Goal: Information Seeking & Learning: Find specific fact

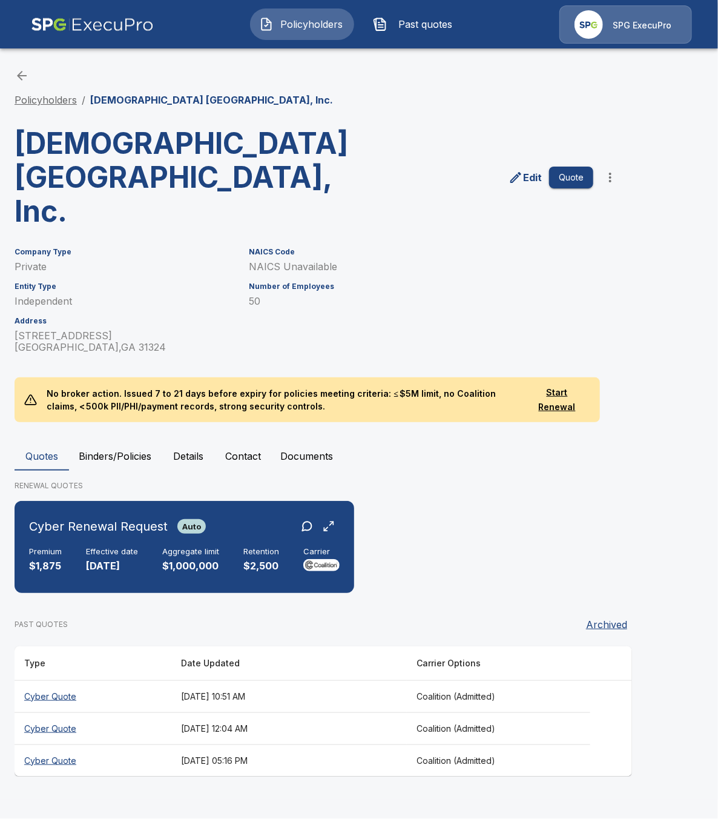
click at [58, 98] on link "Policyholders" at bounding box center [46, 100] width 62 height 12
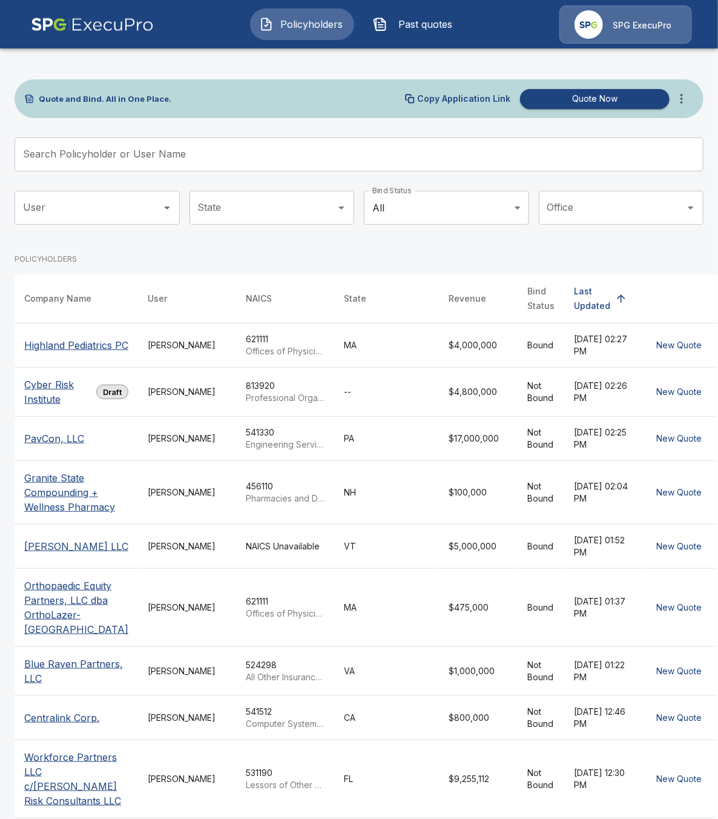
click at [96, 44] on link at bounding box center [92, 25] width 133 height 48
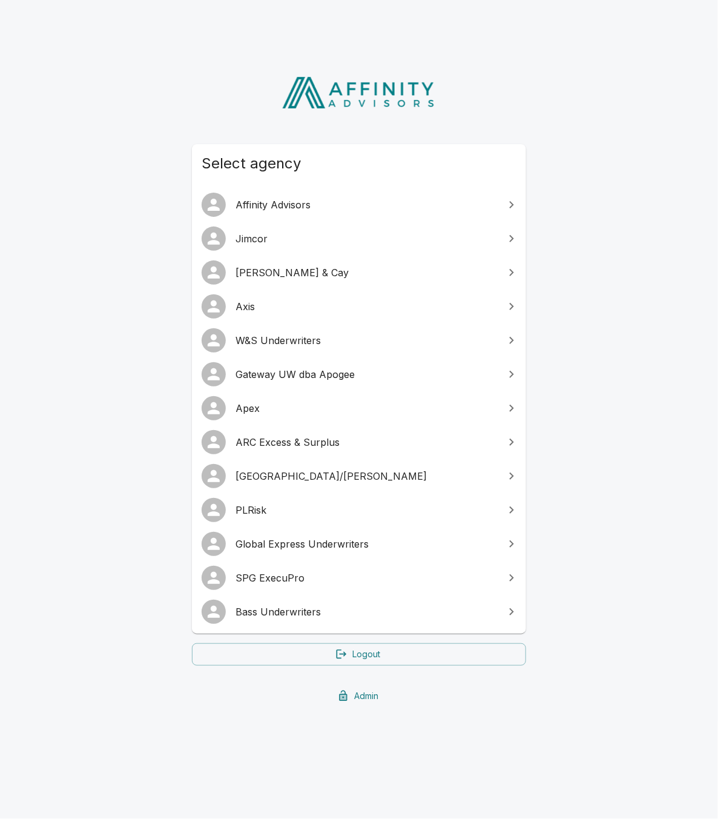
click at [306, 438] on span "ARC Excess & Surplus" at bounding box center [367, 442] width 262 height 15
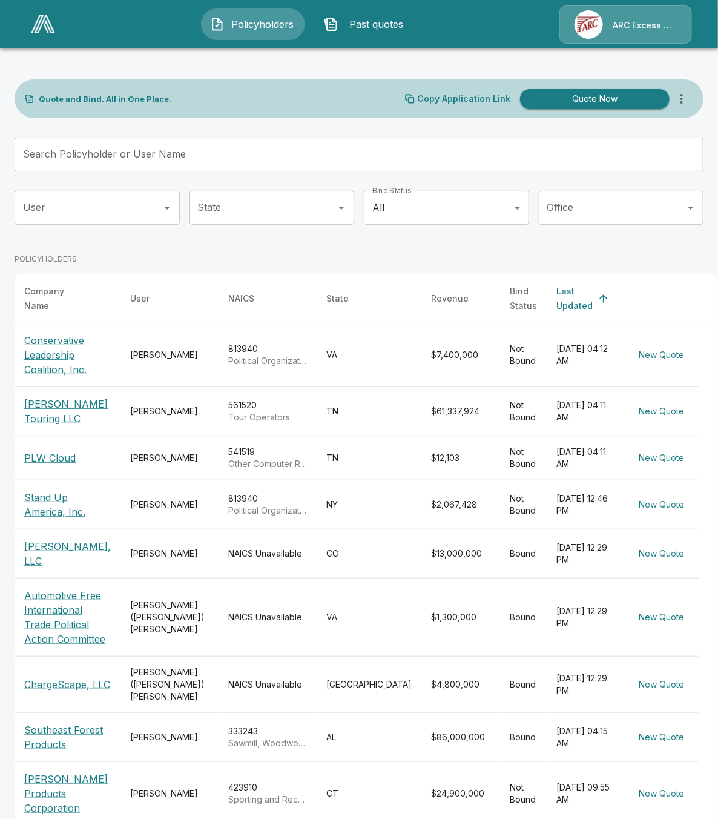
click at [285, 143] on input "Search Policyholder or User Name" at bounding box center [353, 154] width 676 height 34
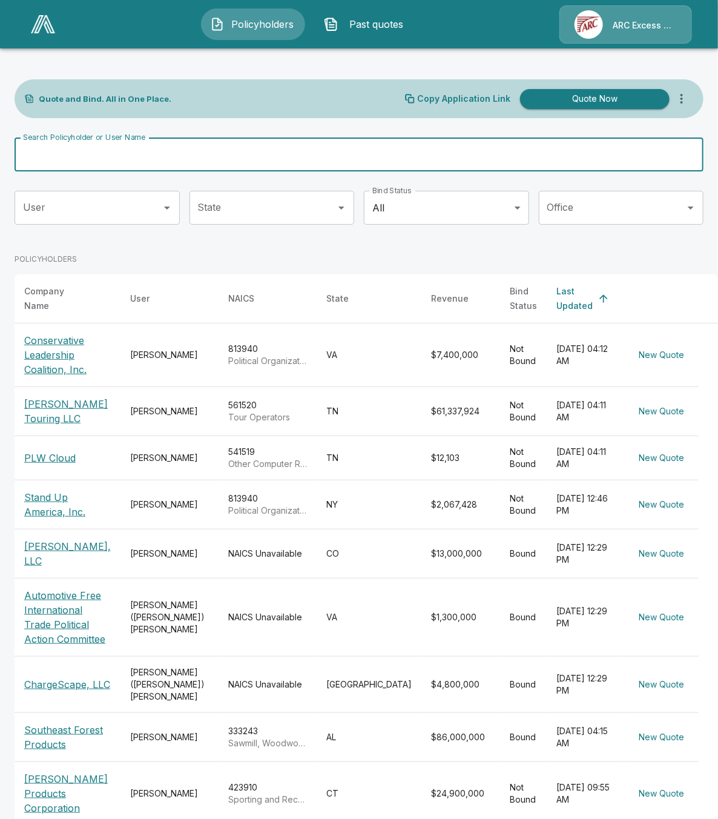
type input "*"
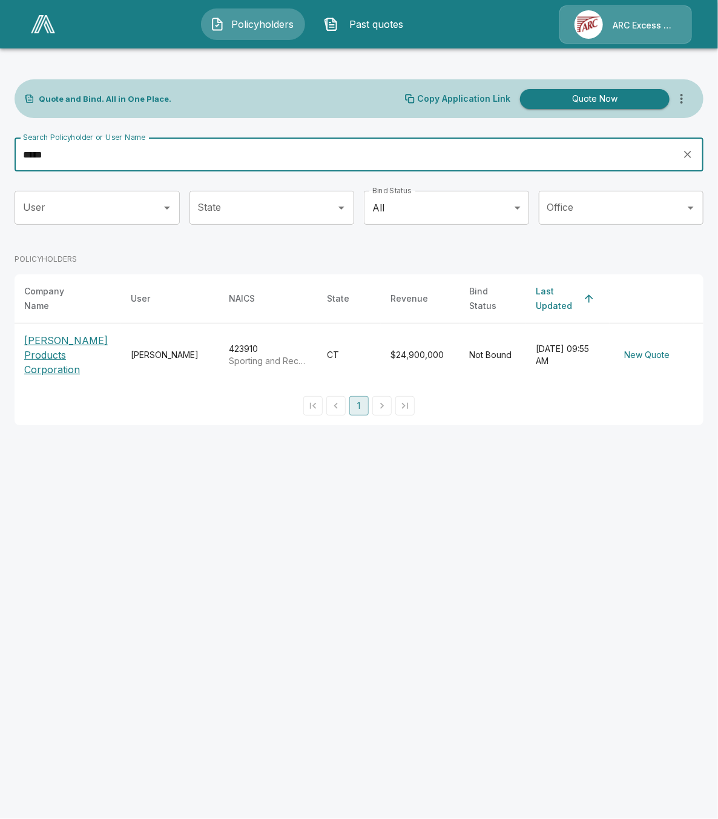
type input "*****"
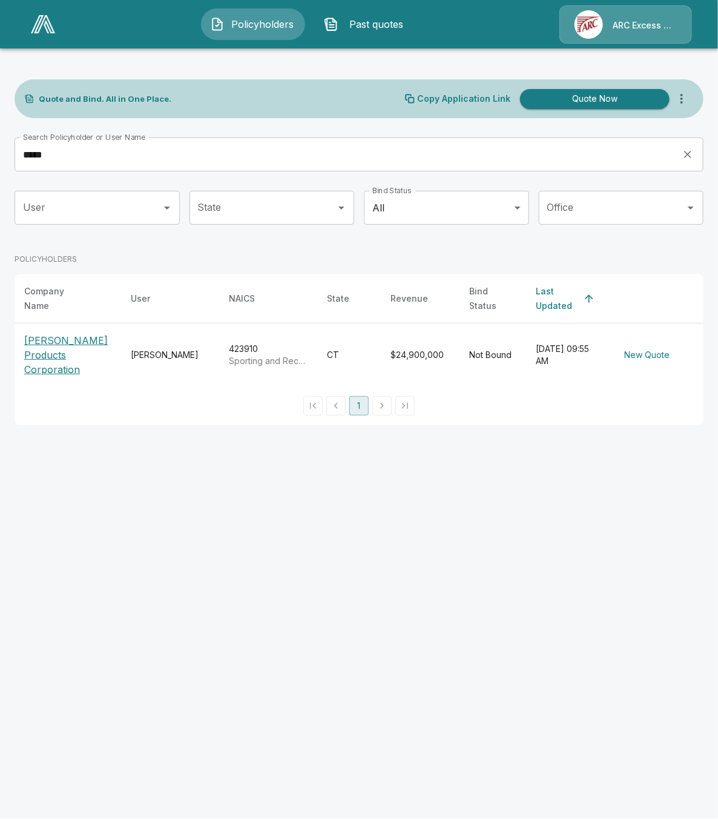
click at [54, 350] on p "[PERSON_NAME] Products Corporation" at bounding box center [67, 355] width 87 height 44
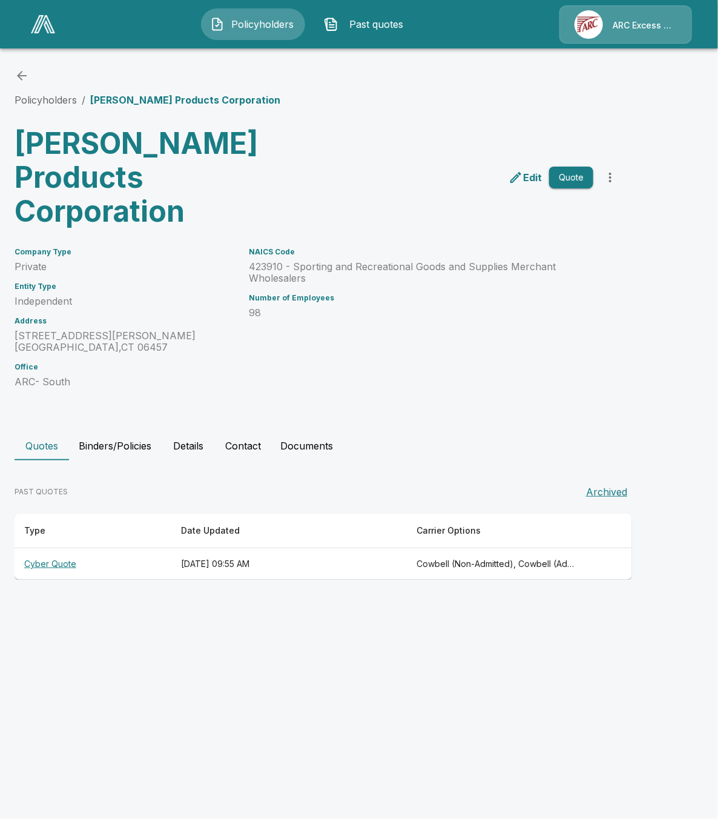
click at [330, 602] on html "Policyholders Past quotes ARC Excess & Surplus Policyholders / Lyman Products C…" at bounding box center [359, 301] width 718 height 602
click at [109, 431] on button "Binders/Policies" at bounding box center [115, 445] width 92 height 29
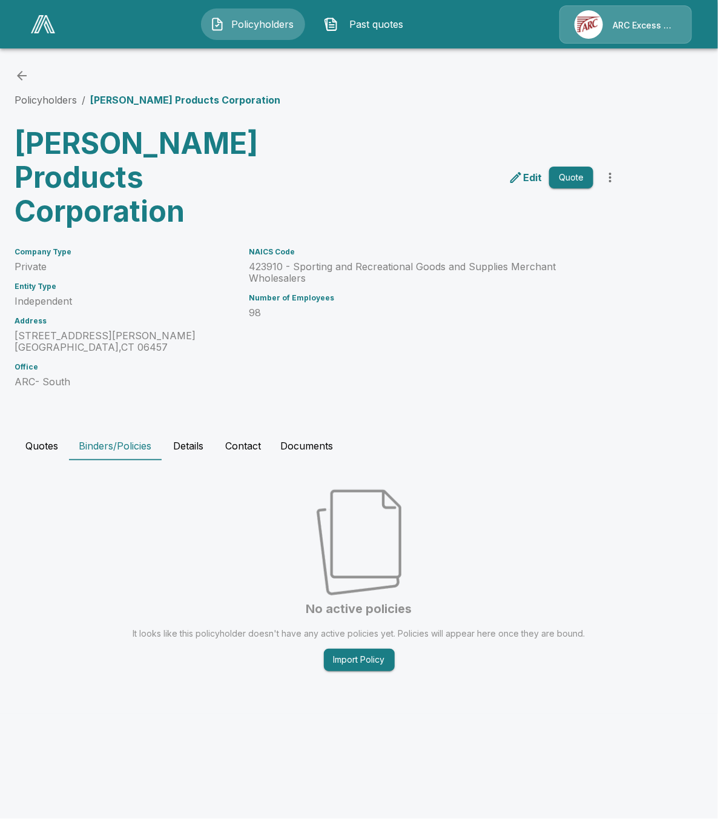
click at [183, 431] on button "Details" at bounding box center [188, 445] width 54 height 29
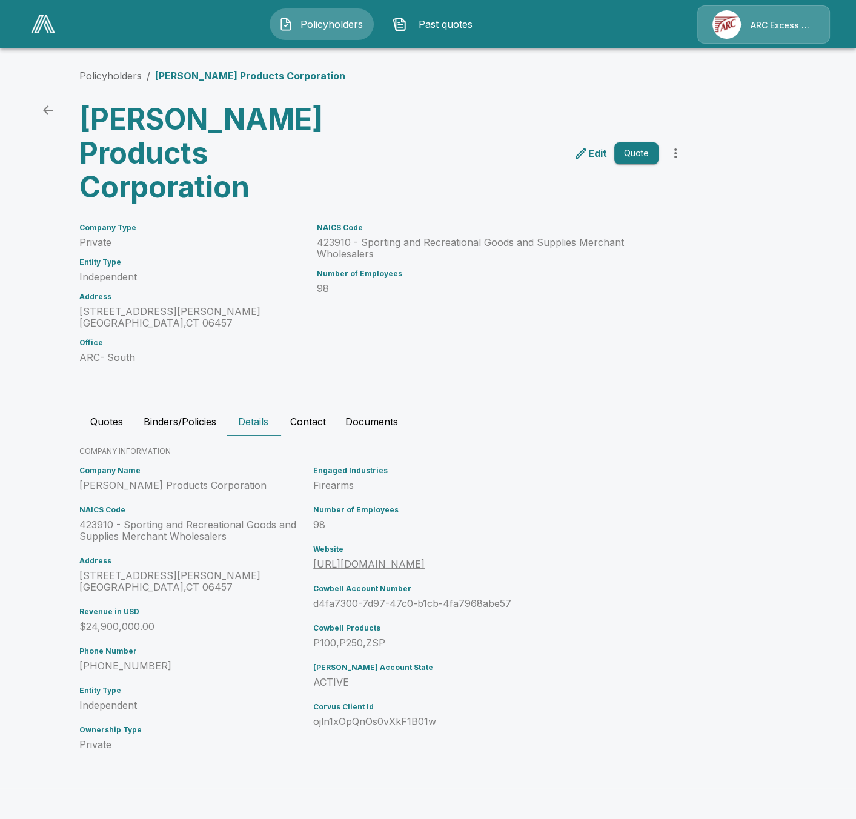
click at [108, 407] on button "Quotes" at bounding box center [106, 421] width 54 height 29
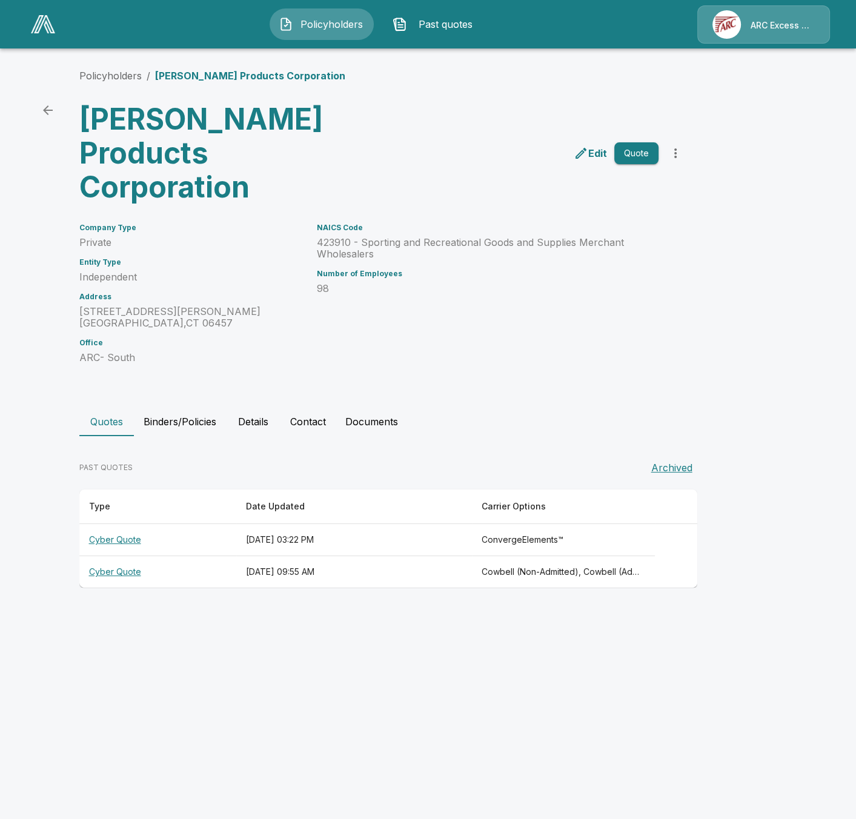
click at [351, 524] on th "October 14, 2025 at 03:22 PM" at bounding box center [354, 540] width 236 height 32
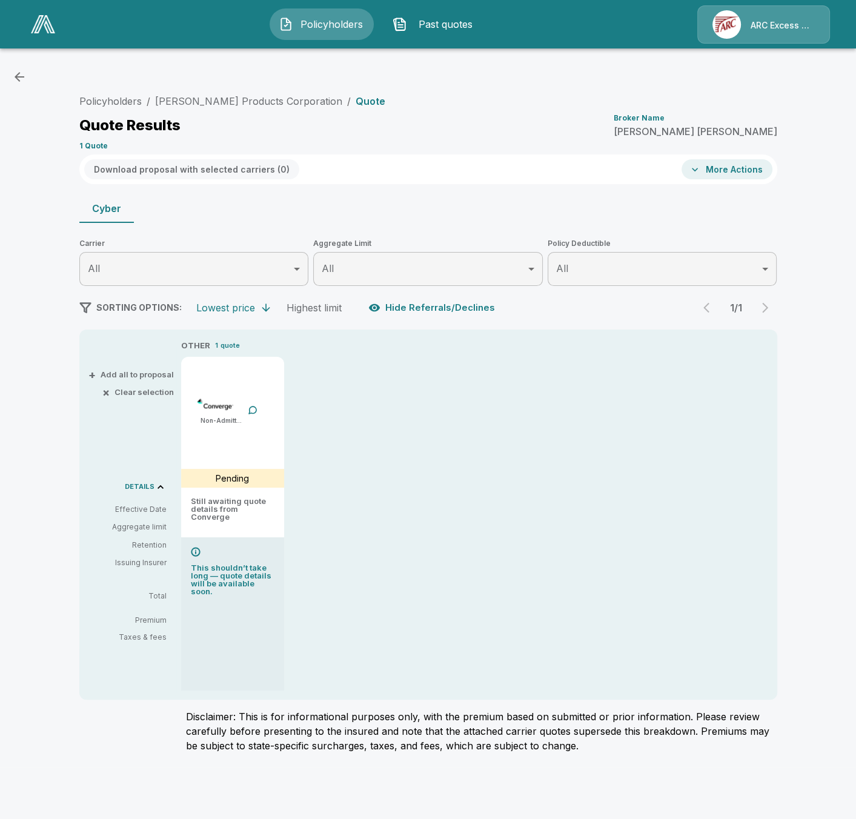
click at [717, 449] on div "Policyholders / [PERSON_NAME] Products Corporation / Quote Quote Results Broker…" at bounding box center [428, 413] width 856 height 710
click at [210, 104] on link "[PERSON_NAME] Products Corporation" at bounding box center [248, 101] width 187 height 12
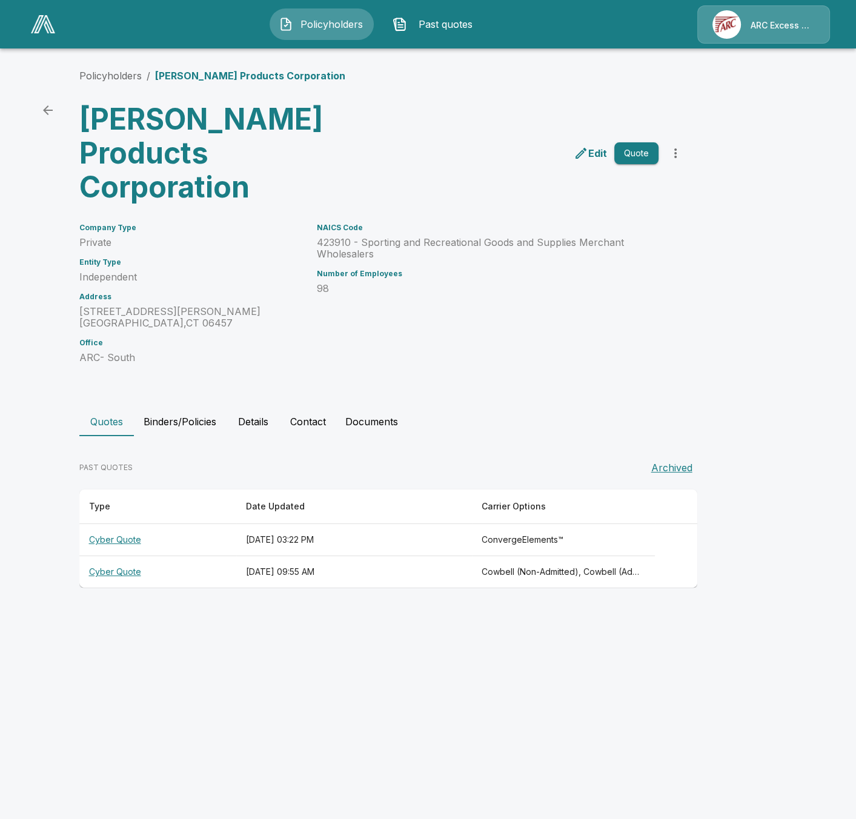
click at [302, 524] on th "[DATE] 03:22 PM" at bounding box center [354, 540] width 236 height 32
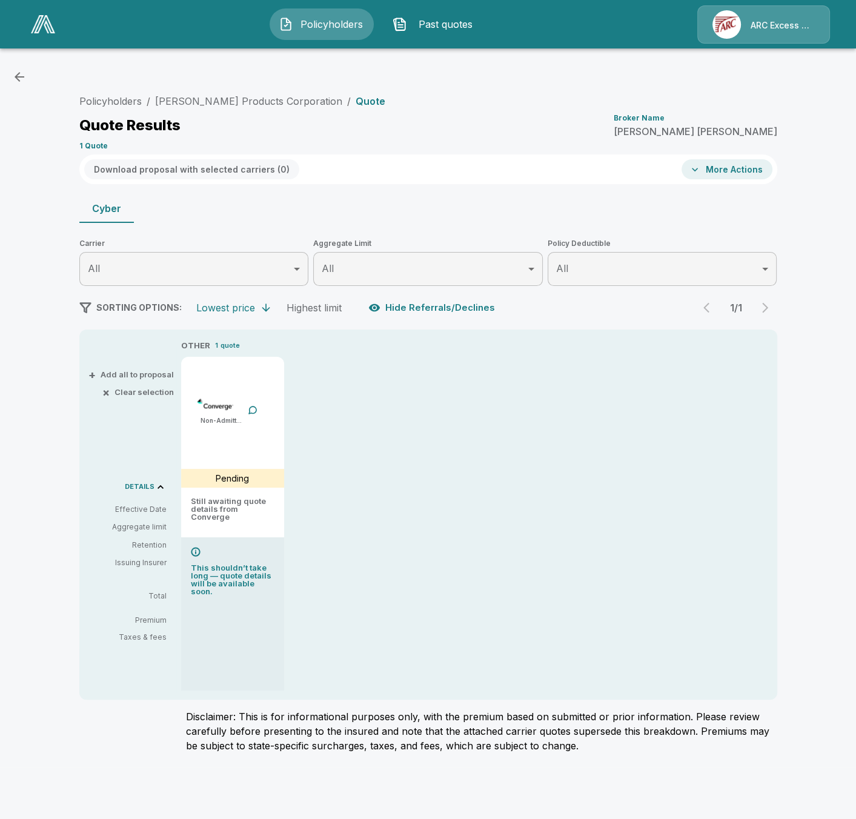
click at [363, 446] on div "OTHER 1 quote Non-Admitted Pending Still awaiting quote details from Converge T…" at bounding box center [454, 514] width 547 height 351
click at [498, 4] on header "Policyholders Past quotes ARC Excess & Surplus" at bounding box center [428, 24] width 856 height 48
drag, startPoint x: 794, startPoint y: 709, endPoint x: 734, endPoint y: 758, distance: 77.4
click at [794, 708] on div "Policyholders / [PERSON_NAME] Products Corporation / Quote Quote Results Broker…" at bounding box center [428, 413] width 856 height 710
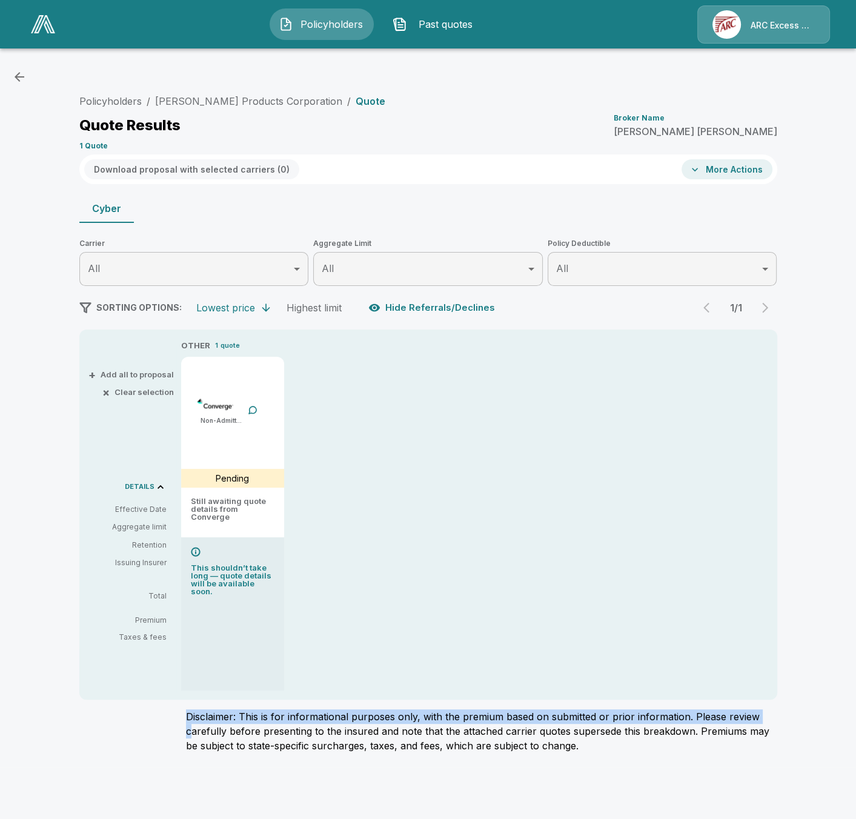
click at [810, 25] on p "ARC Excess & Surplus" at bounding box center [782, 25] width 64 height 12
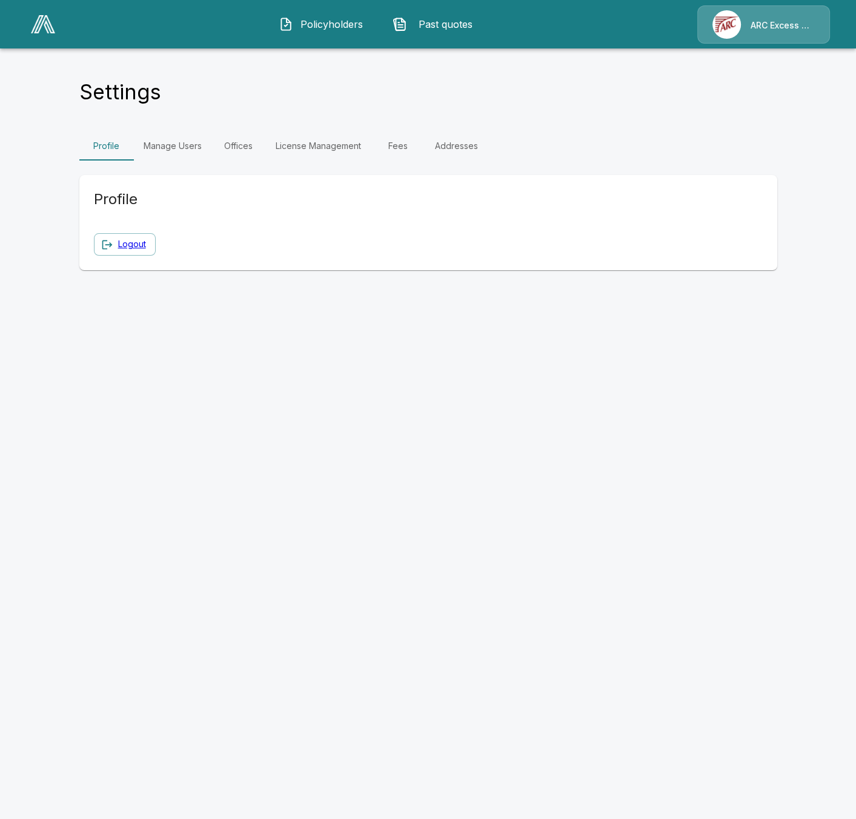
click at [148, 164] on div "Profile Manage Users Offices License Management Fees Addresses Profile Logout" at bounding box center [428, 200] width 698 height 139
click at [182, 143] on link "Manage Users" at bounding box center [173, 145] width 78 height 29
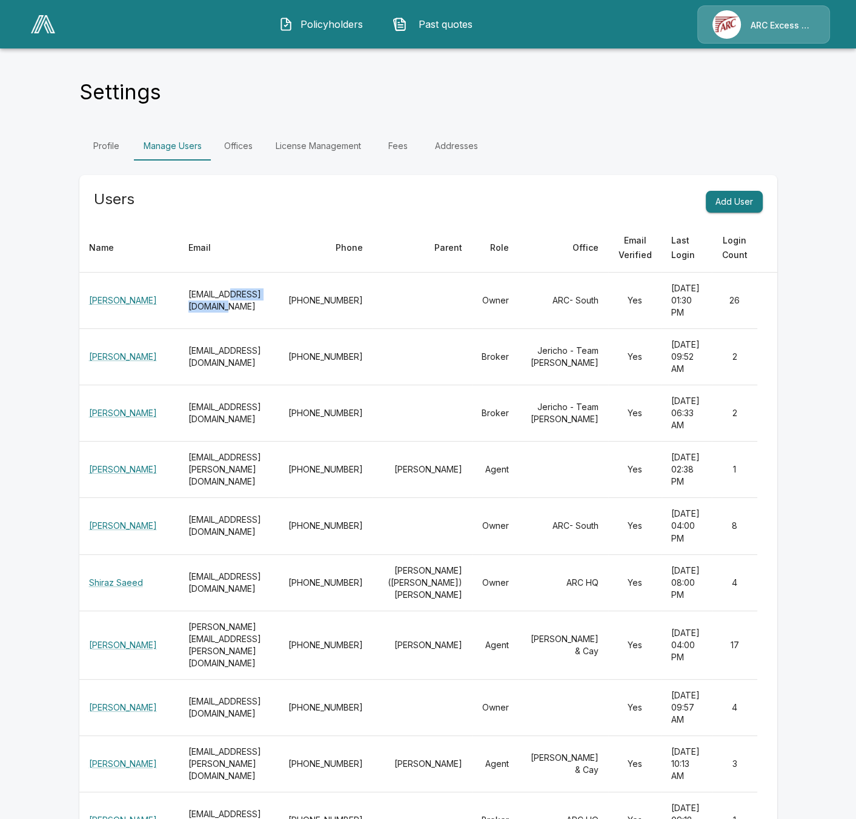
drag, startPoint x: 274, startPoint y: 302, endPoint x: 209, endPoint y: 305, distance: 64.9
click at [209, 305] on th "[EMAIL_ADDRESS][DOMAIN_NAME]" at bounding box center [229, 300] width 100 height 56
copy th "[DOMAIN_NAME]"
click at [28, 497] on main "Settings Profile Manage Users Offices License Management Fees Addresses Users A…" at bounding box center [428, 813] width 856 height 1626
click at [28, 320] on main "Settings Profile Manage Users Offices License Management Fees Addresses Users A…" at bounding box center [428, 813] width 856 height 1626
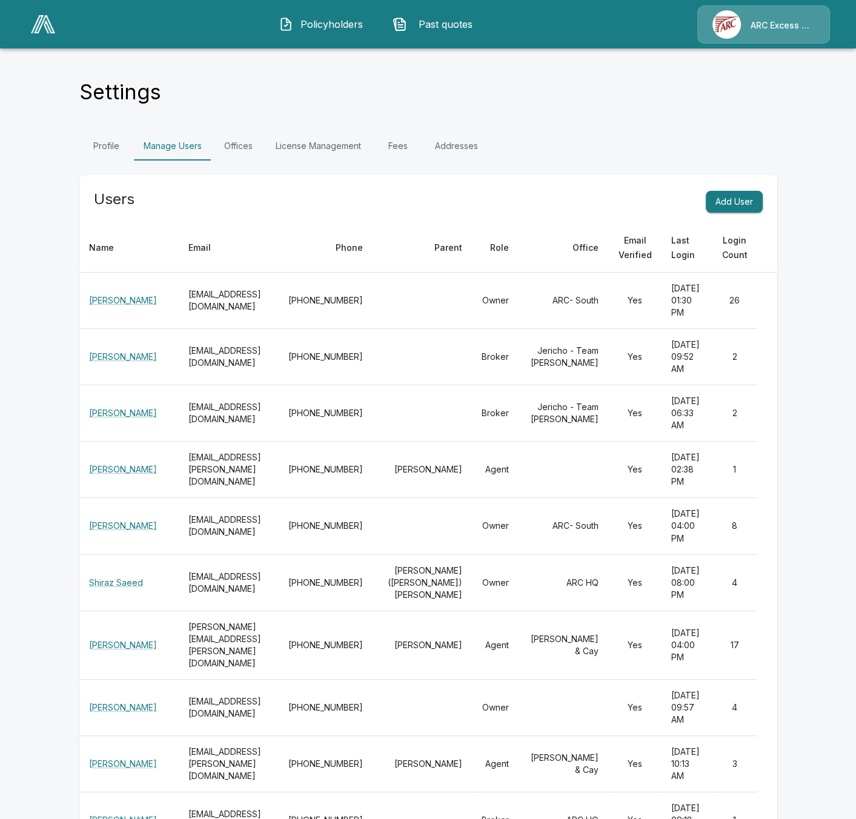
click at [42, 313] on main "Settings Profile Manage Users Offices License Management Fees Addresses Users A…" at bounding box center [428, 813] width 856 height 1626
